Goal: Information Seeking & Learning: Check status

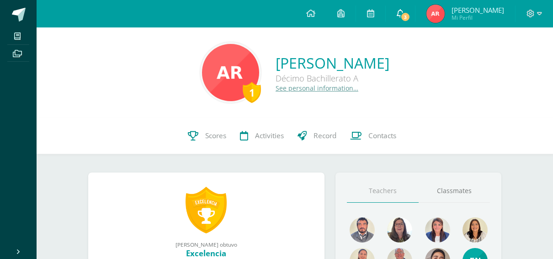
click at [404, 9] on span at bounding box center [400, 14] width 7 height 10
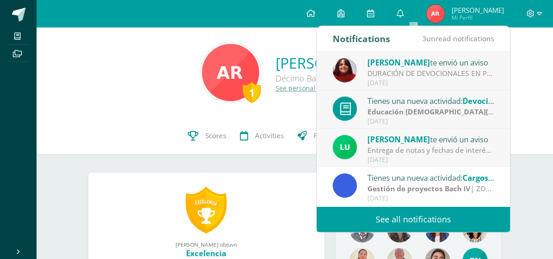
click at [414, 75] on div "DURACIÓN DE DEVOCIONALES EN PRIMARIA: APRECIABLES ESTUDIANTES: LES SOLICITO NUE…" at bounding box center [431, 73] width 127 height 11
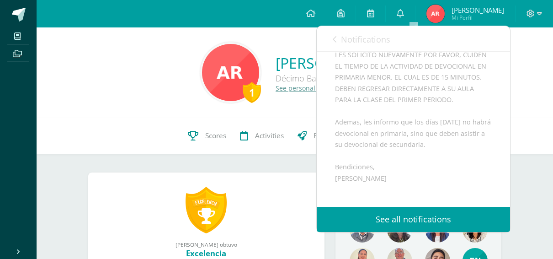
scroll to position [137, 0]
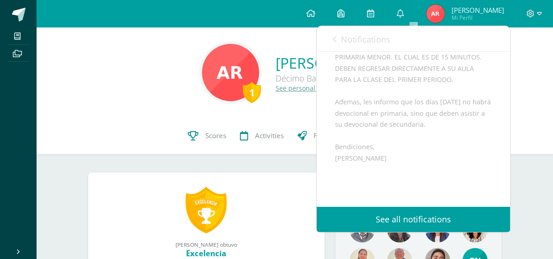
click at [357, 44] on span "Notifications" at bounding box center [365, 39] width 49 height 11
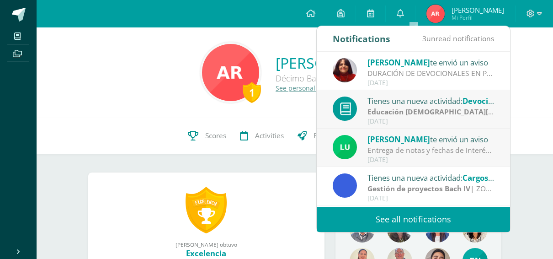
click at [392, 147] on div "Entrega de notas y fechas de interés: Buenos días estimada comunidad. Espero qu…" at bounding box center [431, 150] width 127 height 11
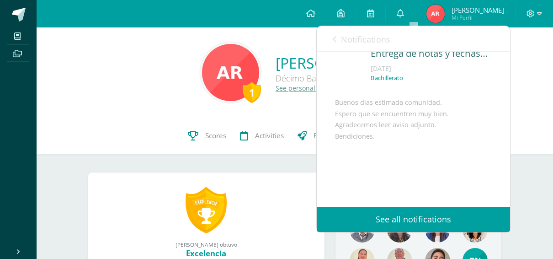
scroll to position [0, 0]
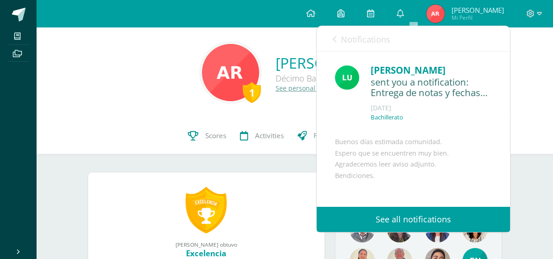
click at [375, 38] on span "Notifications" at bounding box center [365, 39] width 49 height 11
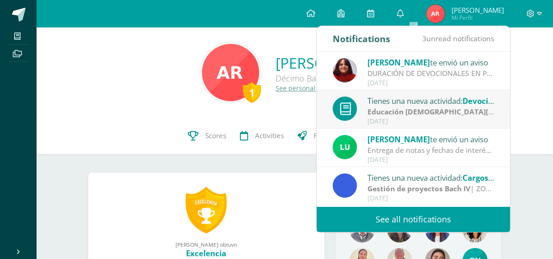
click at [392, 98] on div "Tienes una nueva actividad: Devocionales en pre primaria" at bounding box center [431, 101] width 127 height 12
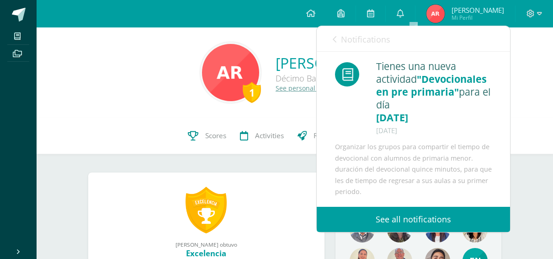
scroll to position [14, 0]
click at [362, 39] on span "Notifications" at bounding box center [365, 39] width 49 height 11
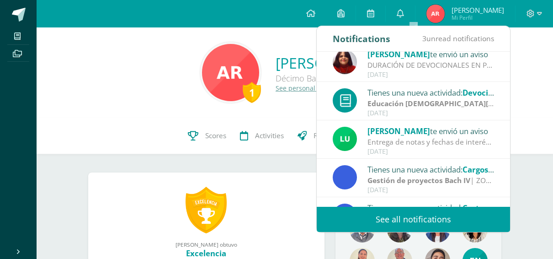
scroll to position [0, 0]
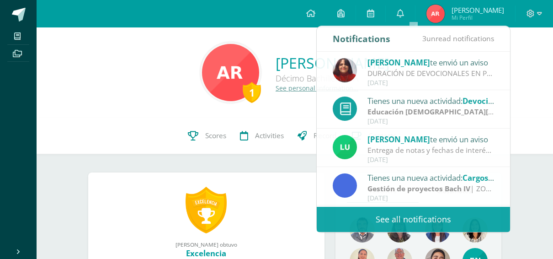
click at [108, 85] on div "1 Alexa Abigail Rigalt Pineda Décimo Bachillerato A See personal information…" at bounding box center [295, 72] width 502 height 61
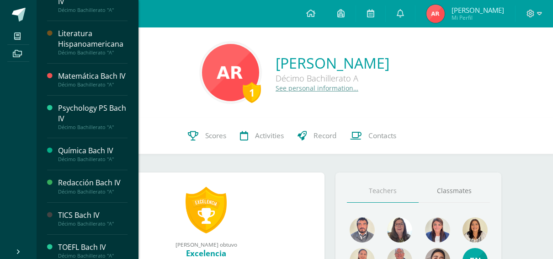
scroll to position [389, 0]
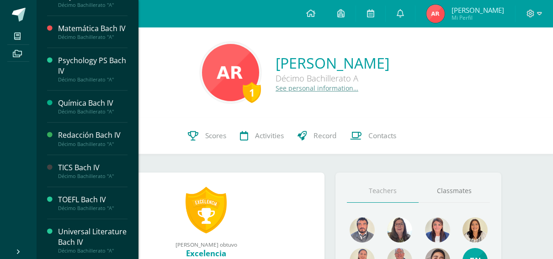
click at [81, 196] on div "TOEFL Bach IV" at bounding box center [93, 199] width 70 height 11
